Goal: Information Seeking & Learning: Check status

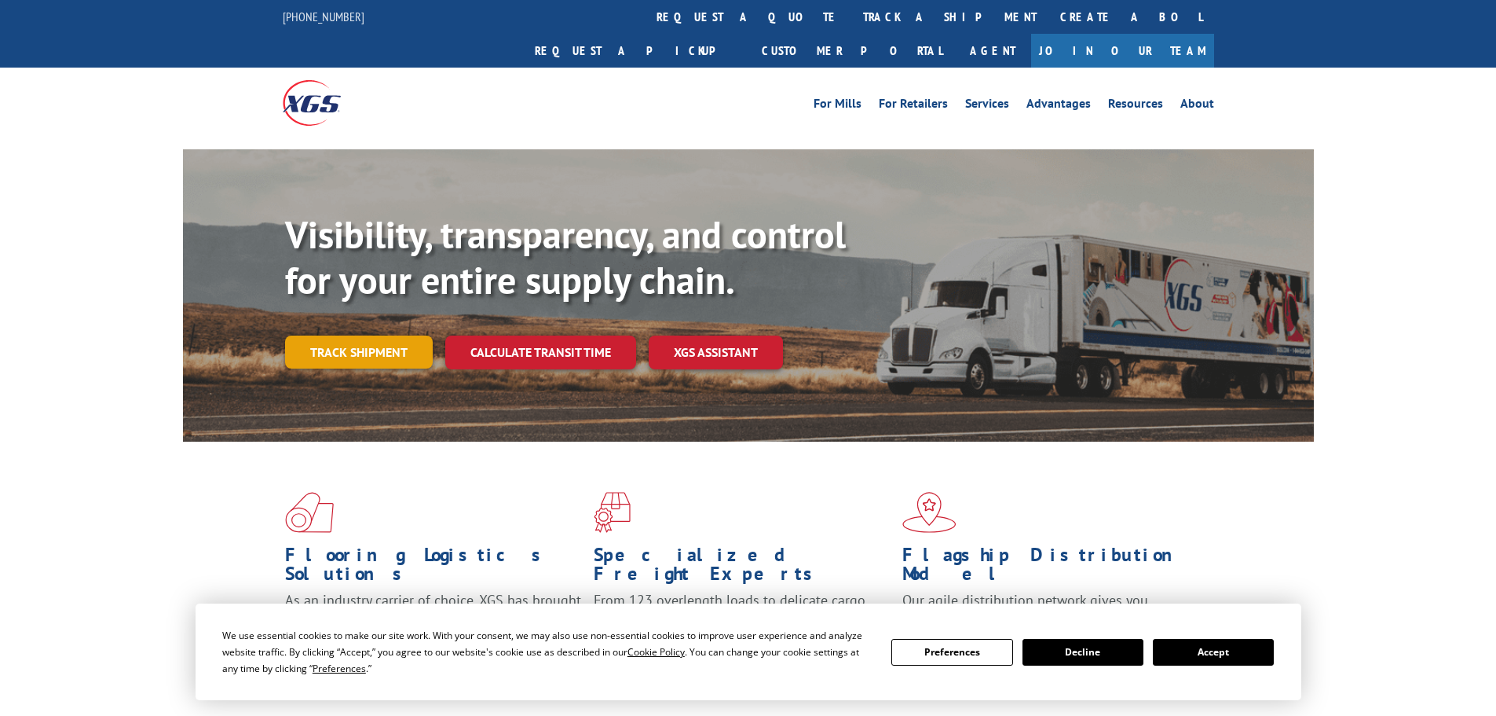
click at [373, 335] on link "Track shipment" at bounding box center [359, 351] width 148 height 33
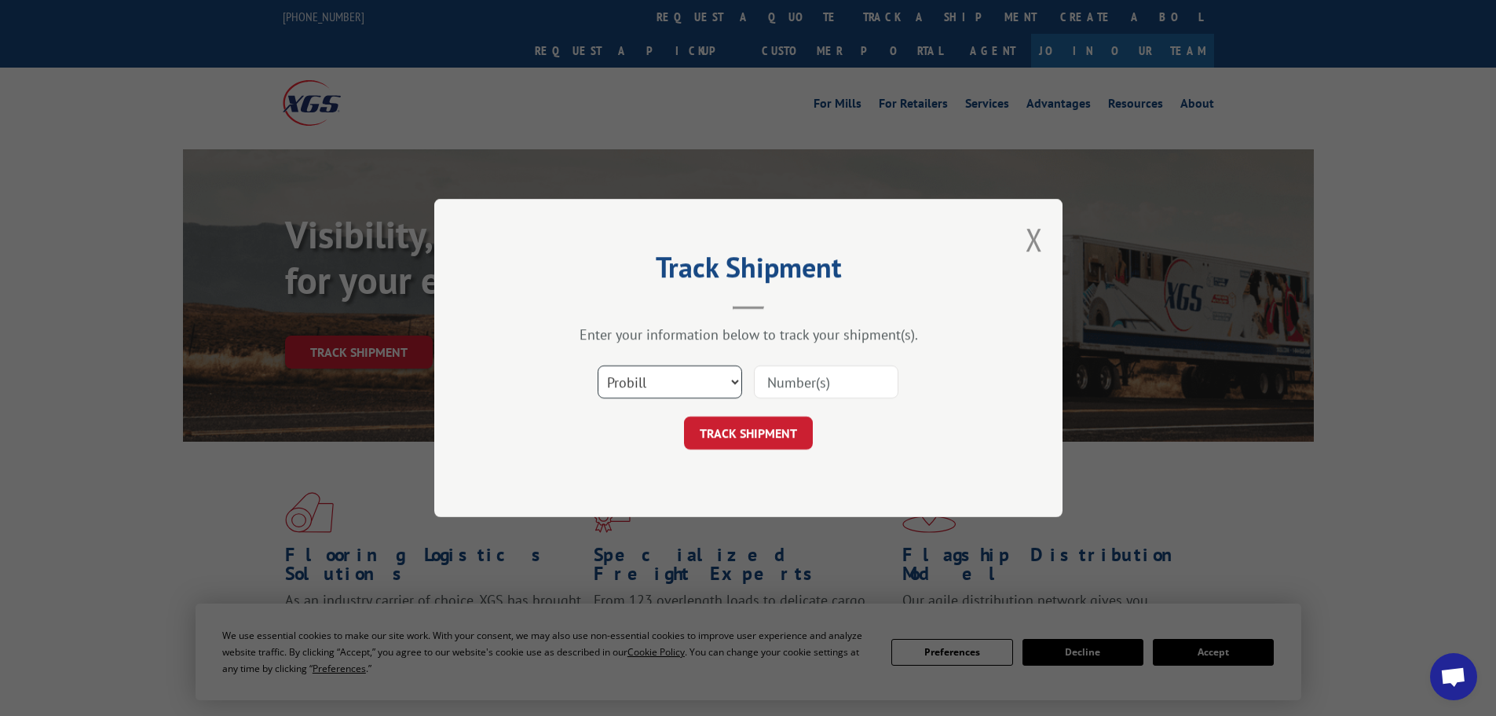
click at [719, 379] on select "Select category... Probill BOL PO" at bounding box center [670, 381] width 145 height 33
select select "po"
click at [598, 365] on select "Select category... Probill BOL PO" at bounding box center [670, 381] width 145 height 33
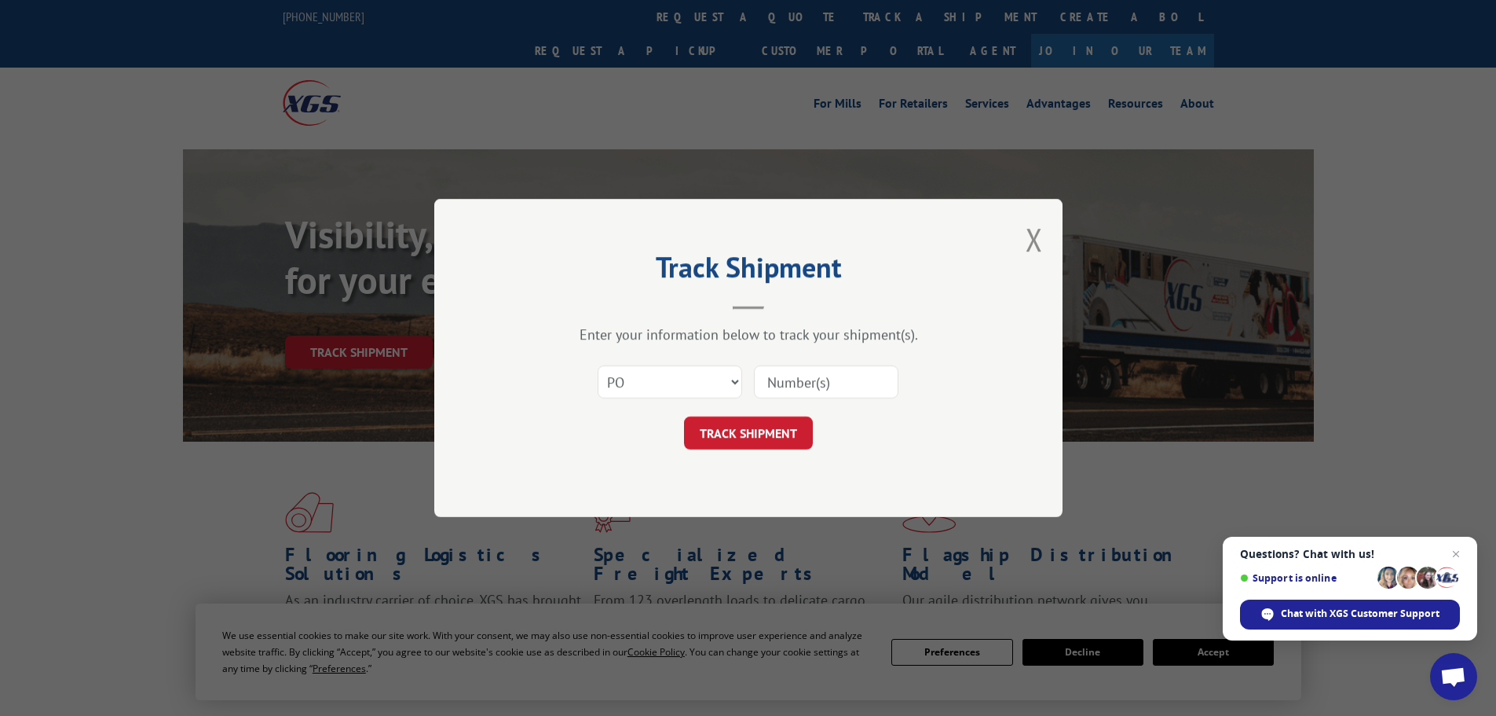
click at [826, 386] on input at bounding box center [826, 381] width 145 height 33
paste input "83509280"
type input "83509280"
click at [749, 426] on button "TRACK SHIPMENT" at bounding box center [748, 432] width 129 height 33
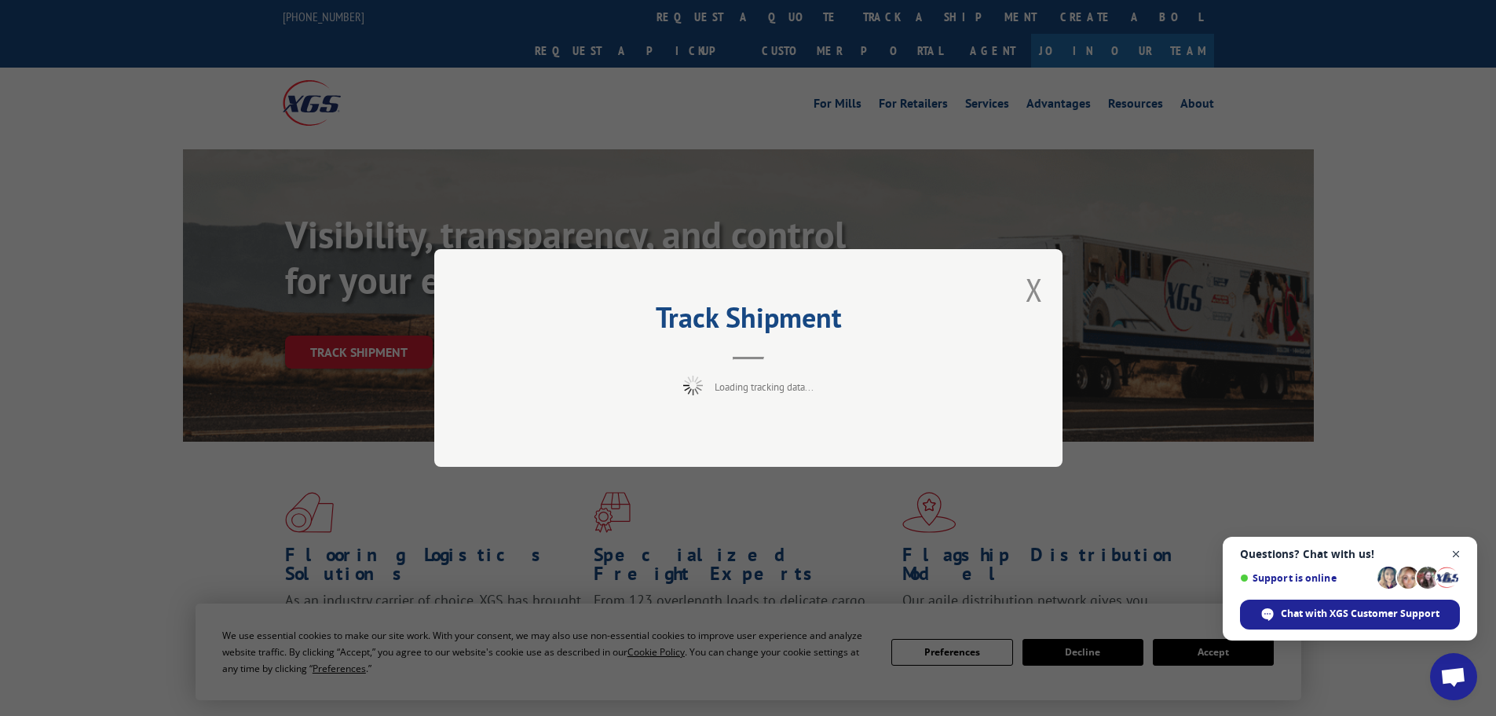
click at [1454, 553] on span "Close chat" at bounding box center [1457, 554] width 20 height 20
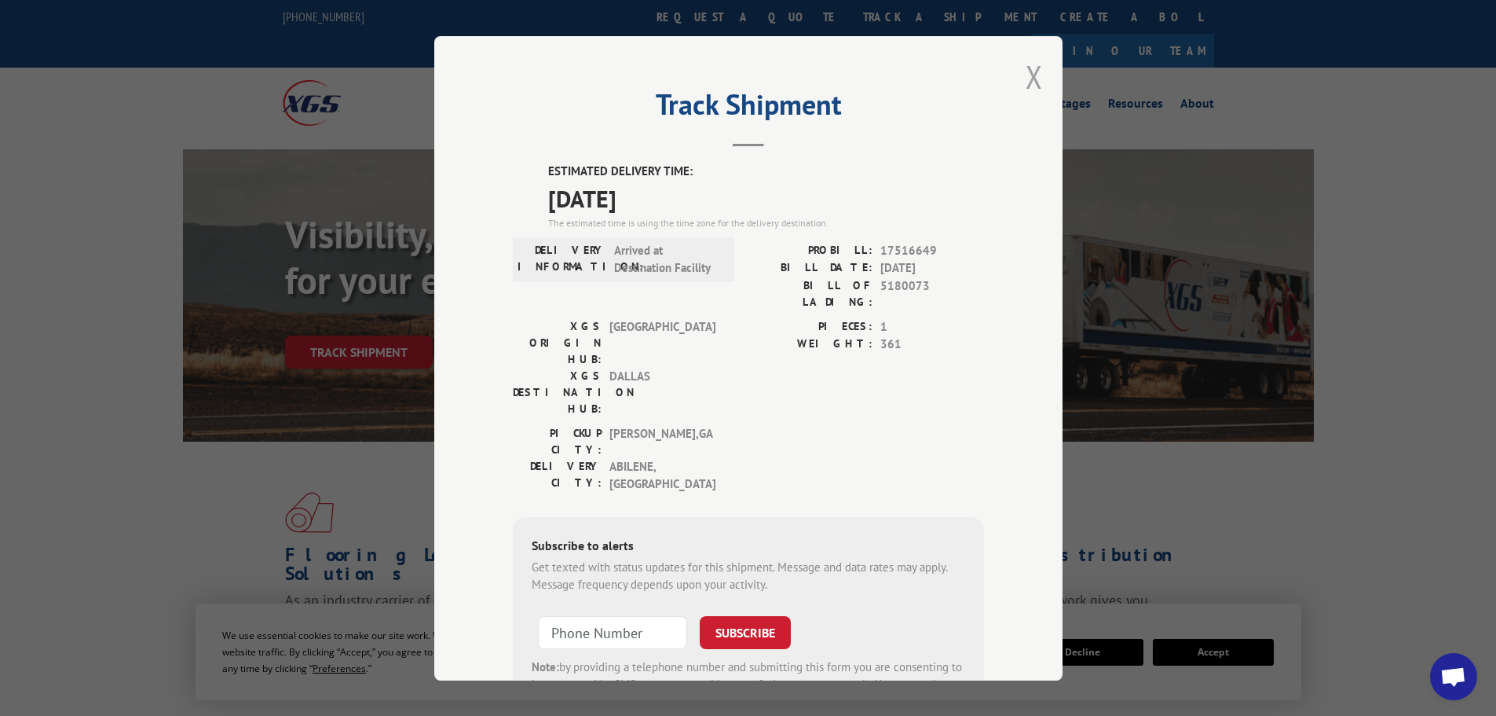
click at [1031, 84] on button "Close modal" at bounding box center [1034, 77] width 17 height 42
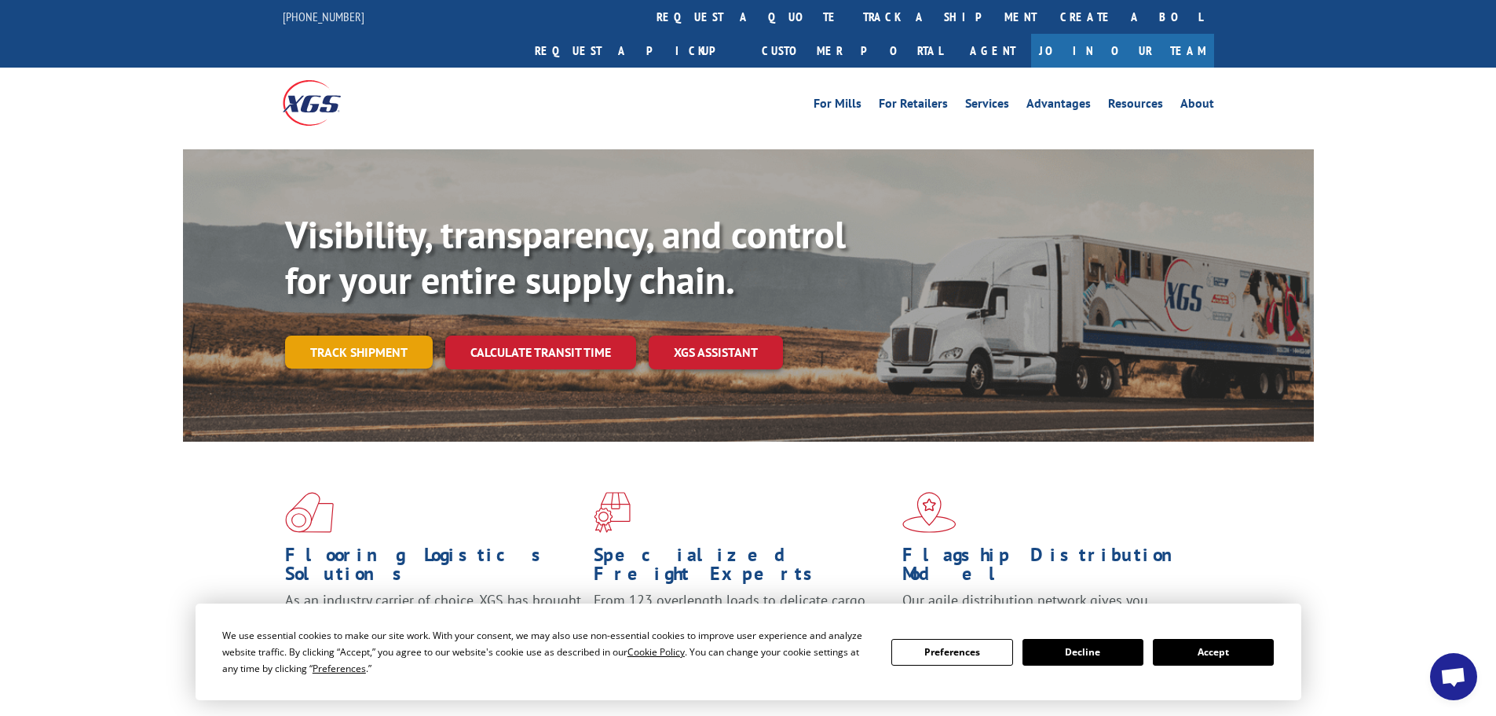
click at [341, 335] on link "Track shipment" at bounding box center [359, 351] width 148 height 33
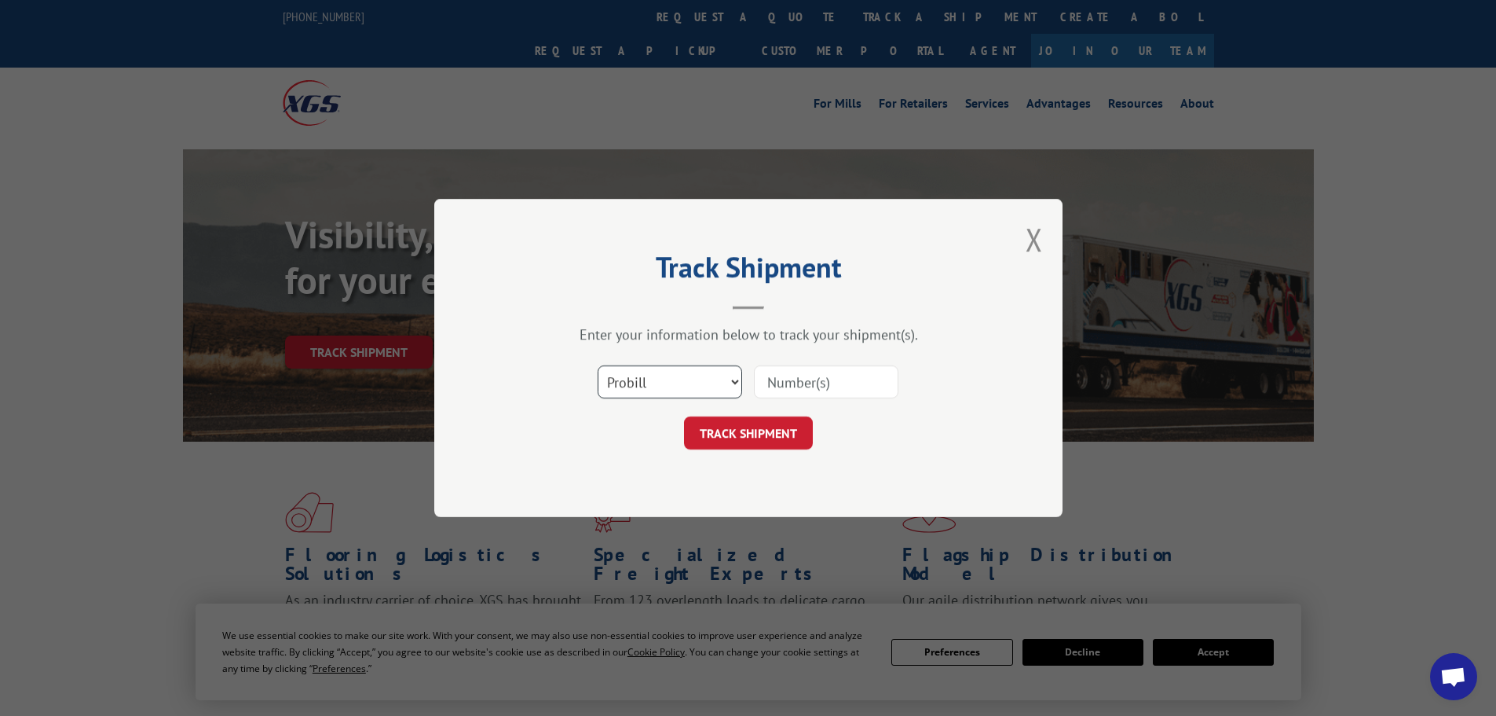
click at [734, 380] on select "Select category... Probill BOL PO" at bounding box center [670, 381] width 145 height 33
select select "po"
click at [598, 365] on select "Select category... Probill BOL PO" at bounding box center [670, 381] width 145 height 33
click at [822, 379] on input at bounding box center [826, 381] width 145 height 33
paste input "83509330"
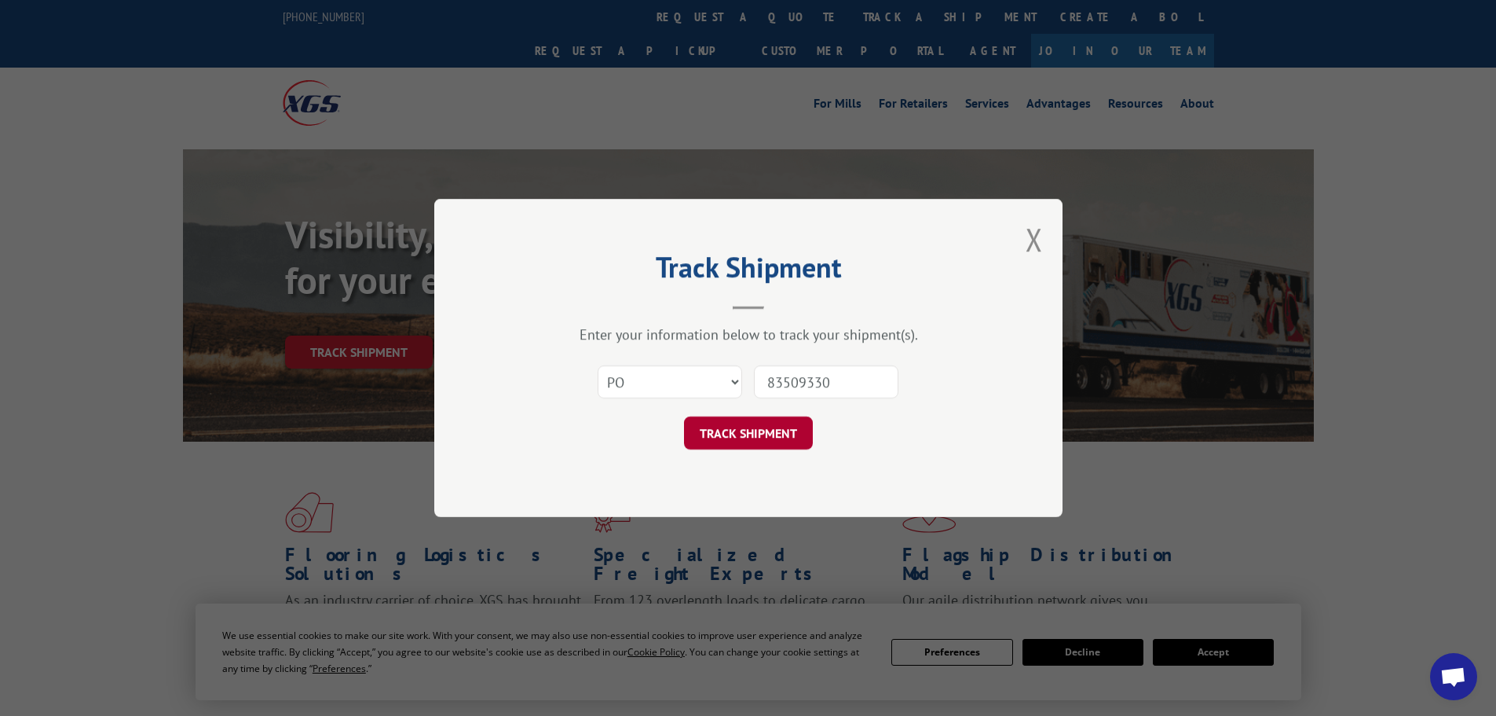
type input "83509330"
click at [738, 431] on button "TRACK SHIPMENT" at bounding box center [748, 432] width 129 height 33
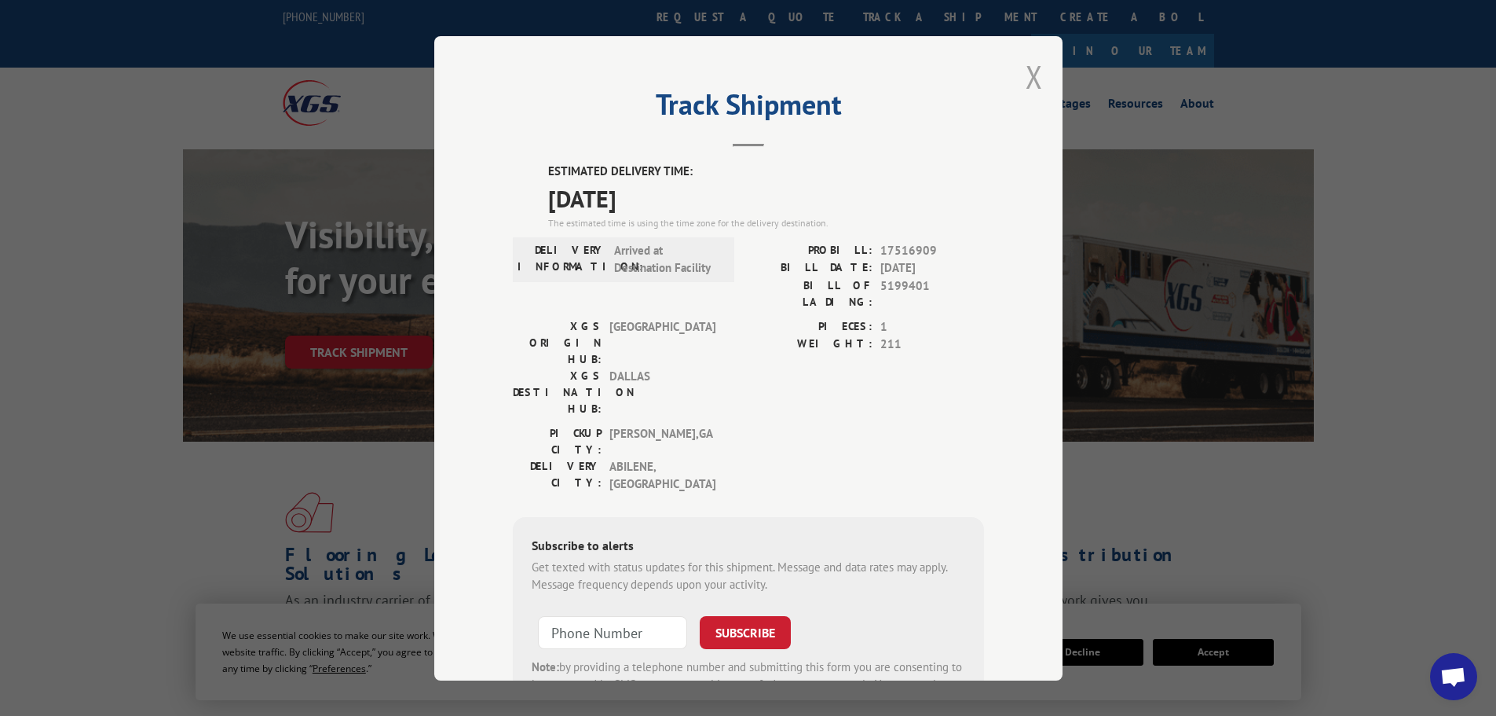
click at [1028, 79] on button "Close modal" at bounding box center [1034, 77] width 17 height 42
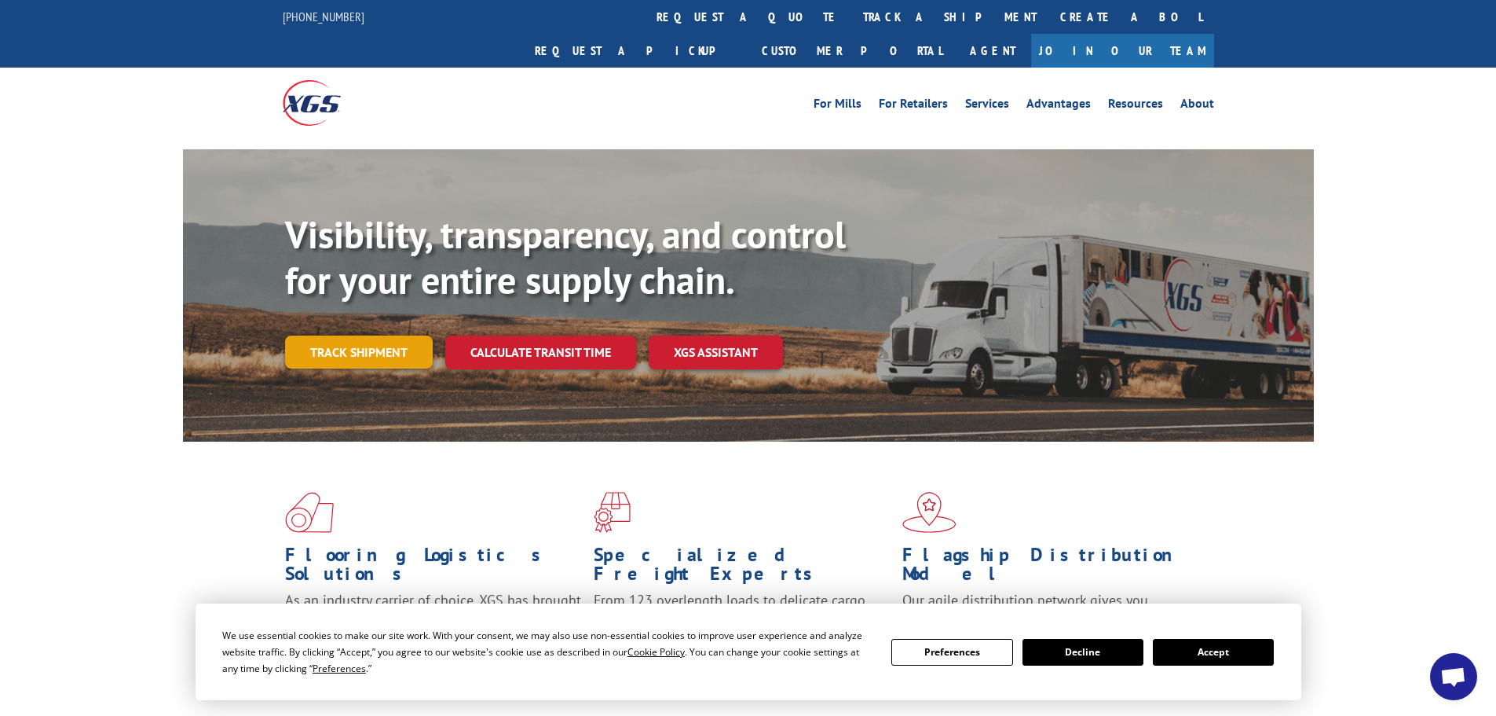
click at [390, 335] on link "Track shipment" at bounding box center [359, 351] width 148 height 33
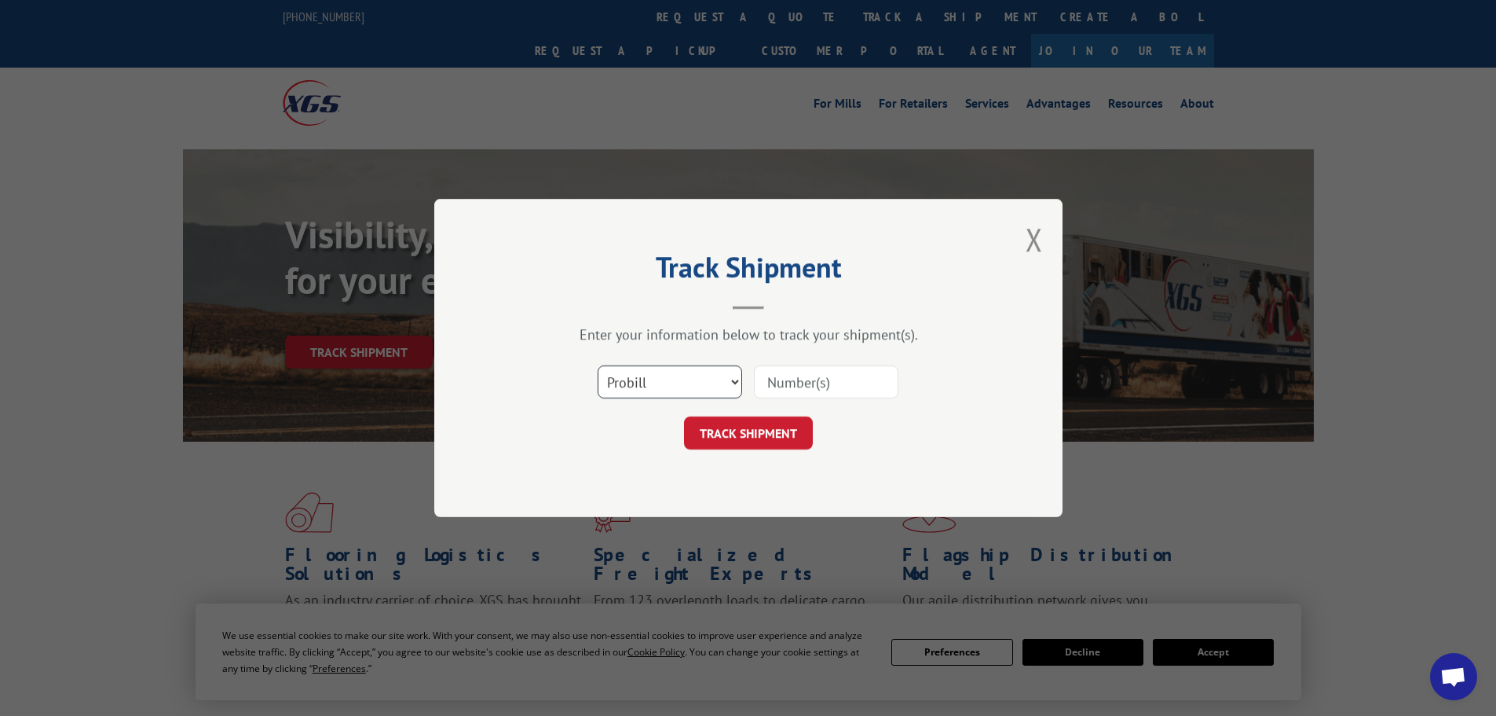
click at [661, 383] on select "Select category... Probill BOL PO" at bounding box center [670, 381] width 145 height 33
select select "po"
click at [598, 365] on select "Select category... Probill BOL PO" at bounding box center [670, 381] width 145 height 33
click at [785, 389] on input at bounding box center [826, 381] width 145 height 33
paste input "83509454"
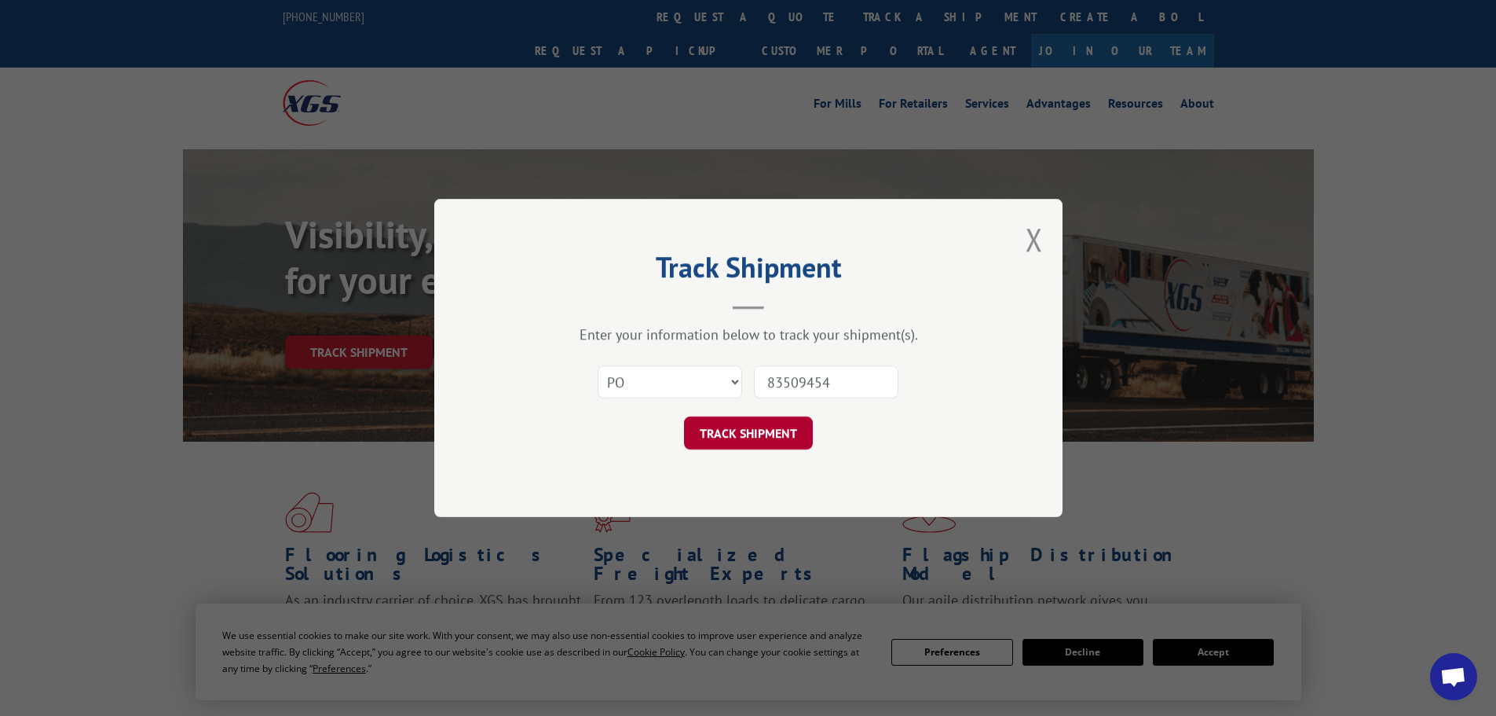
type input "83509454"
click at [738, 423] on button "TRACK SHIPMENT" at bounding box center [748, 432] width 129 height 33
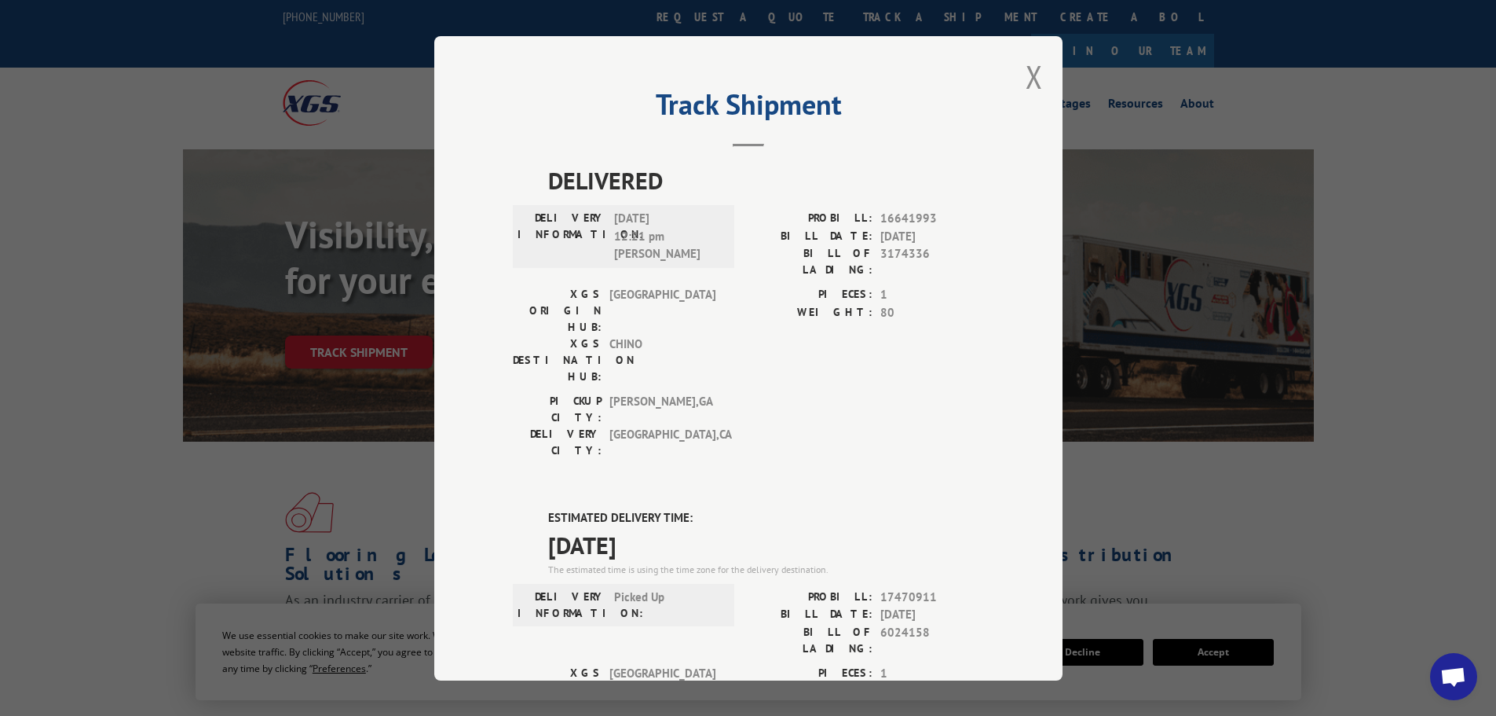
click at [340, 75] on div "Track Shipment DELIVERED DELIVERY INFORMATION: [DATE] 12:21 pm [PERSON_NAME]: 1…" at bounding box center [748, 358] width 1496 height 716
